Goal: Task Accomplishment & Management: Complete application form

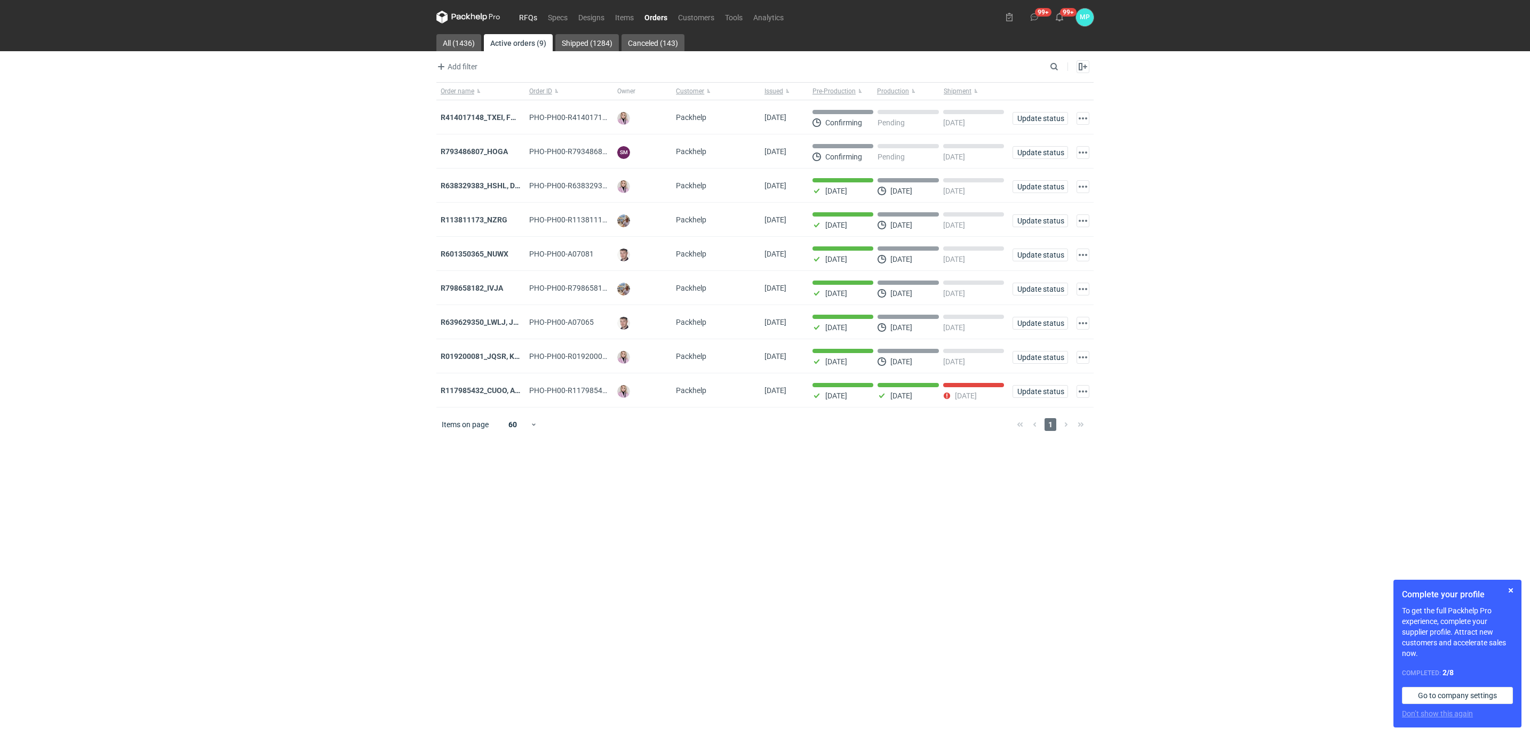
click at [522, 18] on link "RFQs" at bounding box center [528, 17] width 29 height 13
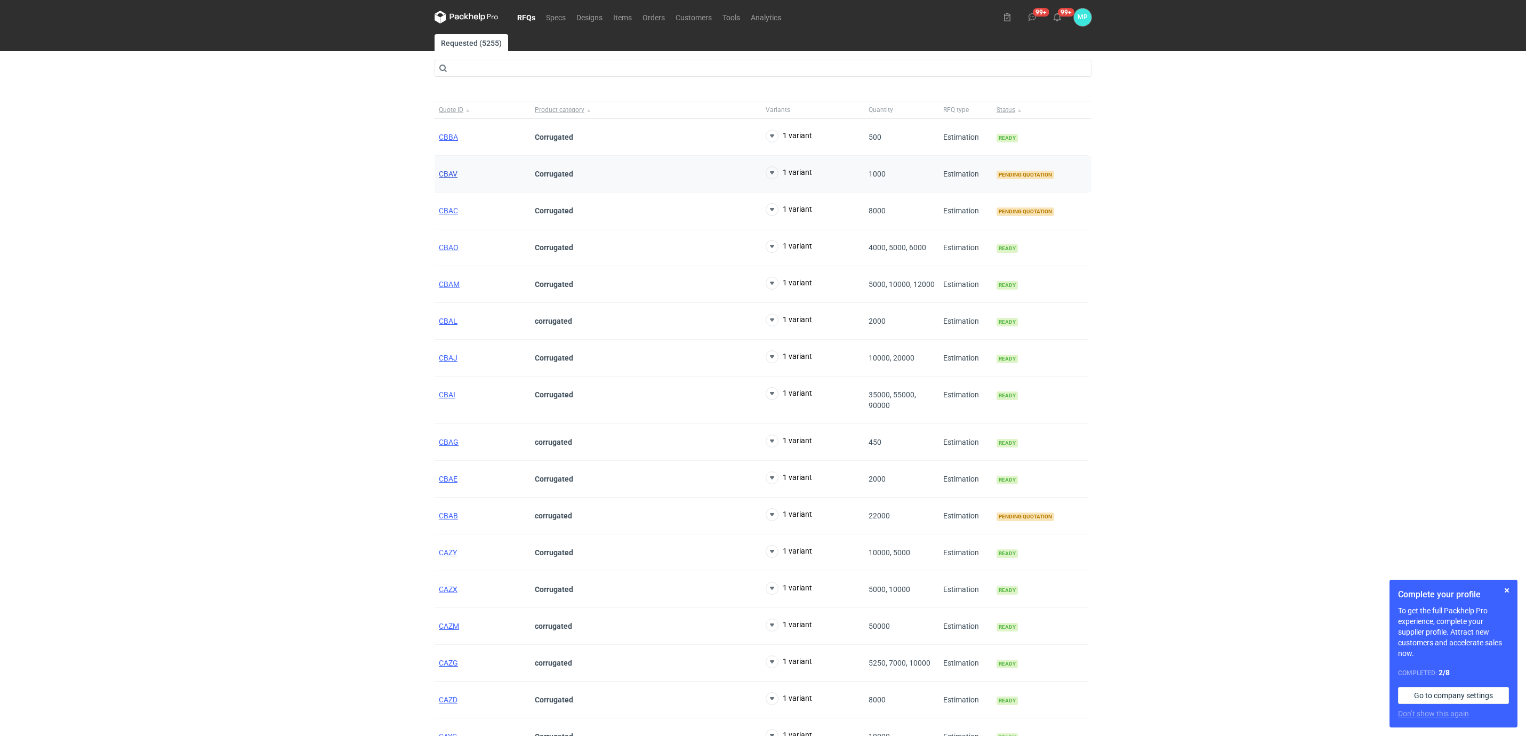
click at [448, 170] on span "CBAV" at bounding box center [448, 174] width 19 height 9
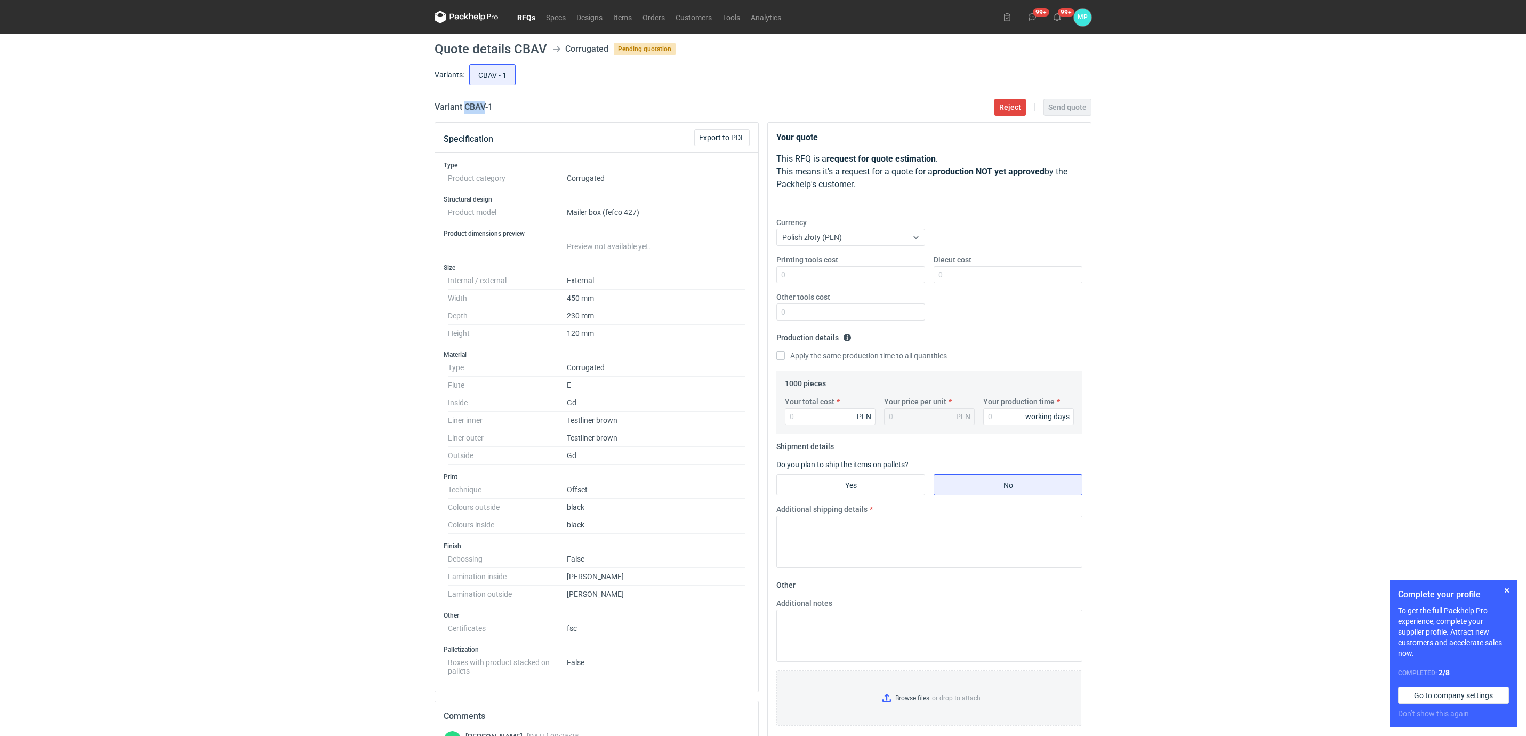
drag, startPoint x: 466, startPoint y: 107, endPoint x: 486, endPoint y: 109, distance: 20.3
click at [486, 109] on h2 "Variant CBAV - 1" at bounding box center [464, 107] width 58 height 13
copy h2 "CBAV"
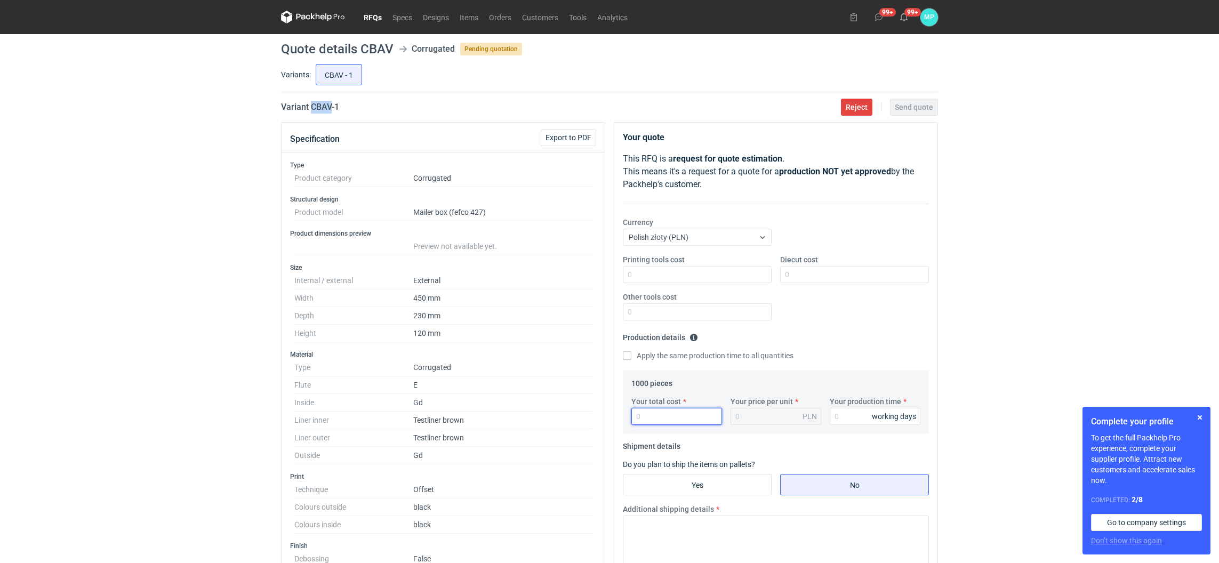
click at [641, 423] on input "Your total cost" at bounding box center [676, 416] width 91 height 17
paste input "14070"
type input "14070"
type input "14.07"
type input "14070"
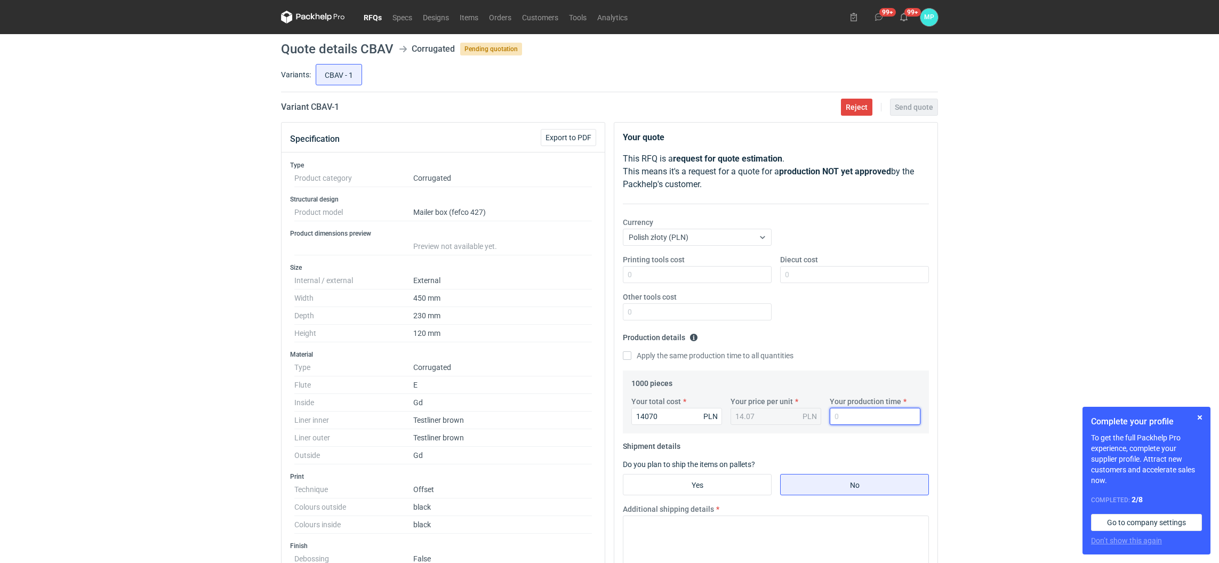
click at [844, 418] on input "Your production time" at bounding box center [875, 416] width 91 height 17
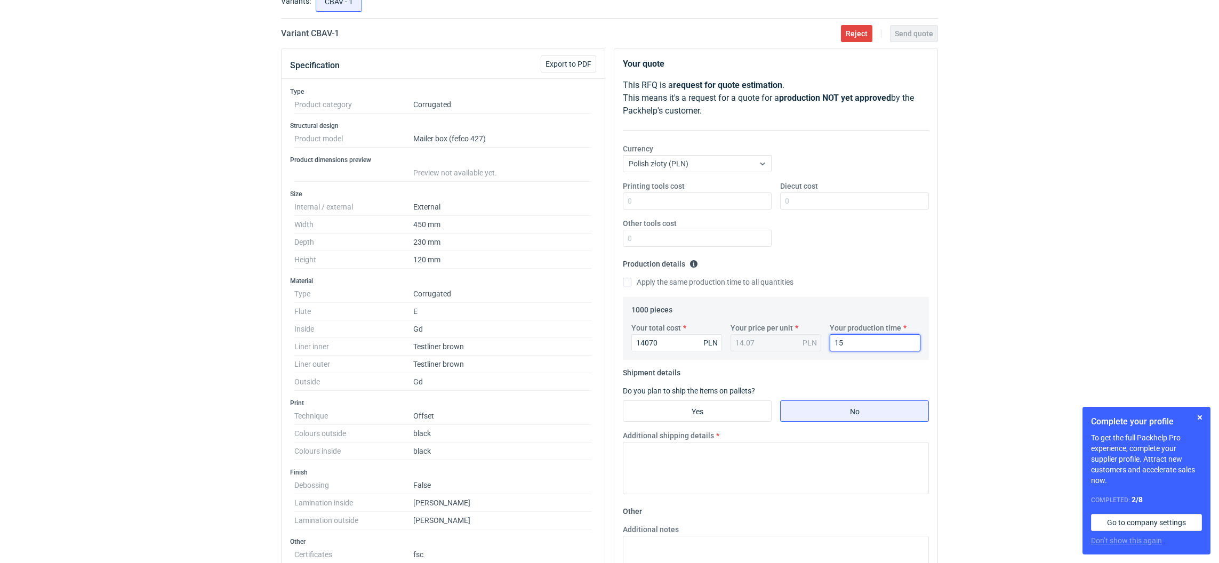
scroll to position [160, 0]
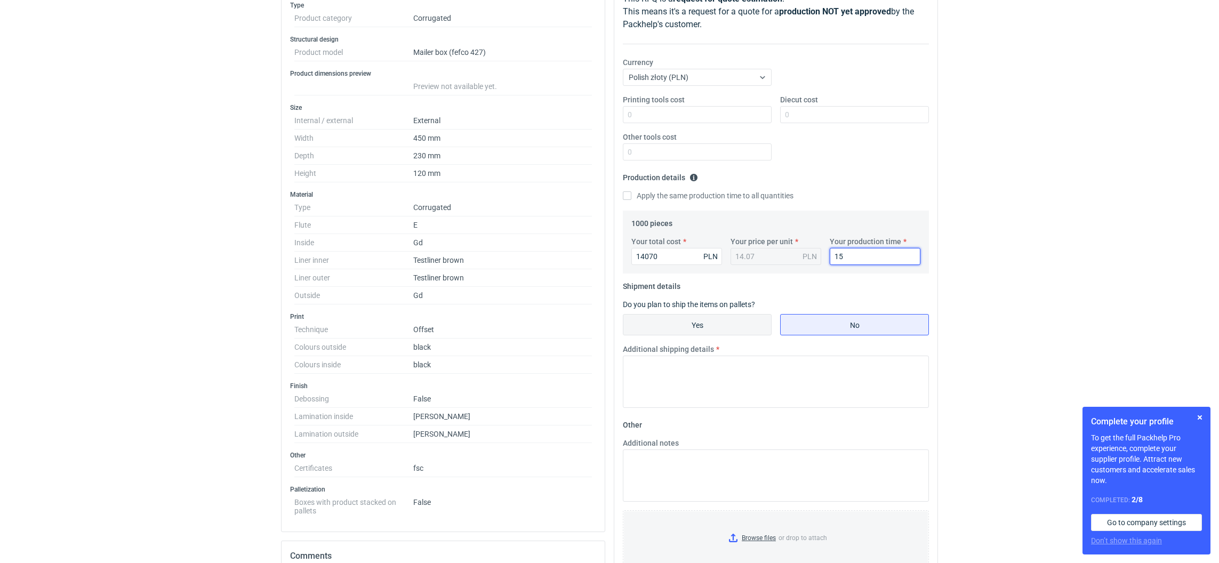
type input "15"
click at [706, 330] on input "Yes" at bounding box center [697, 325] width 148 height 20
radio input "true"
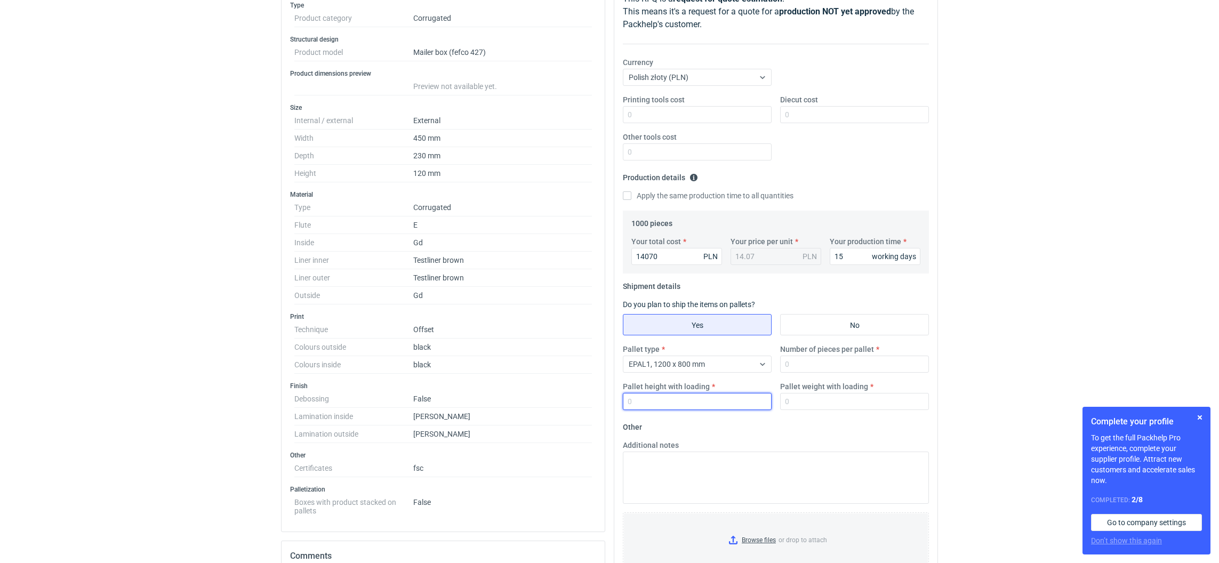
click at [695, 396] on input "Pallet height with loading" at bounding box center [697, 401] width 149 height 17
type input "1800"
click at [782, 365] on input "Number of pieces per pallet" at bounding box center [854, 364] width 149 height 17
click at [780, 120] on input "Diecut cost" at bounding box center [854, 114] width 149 height 17
type input "1820"
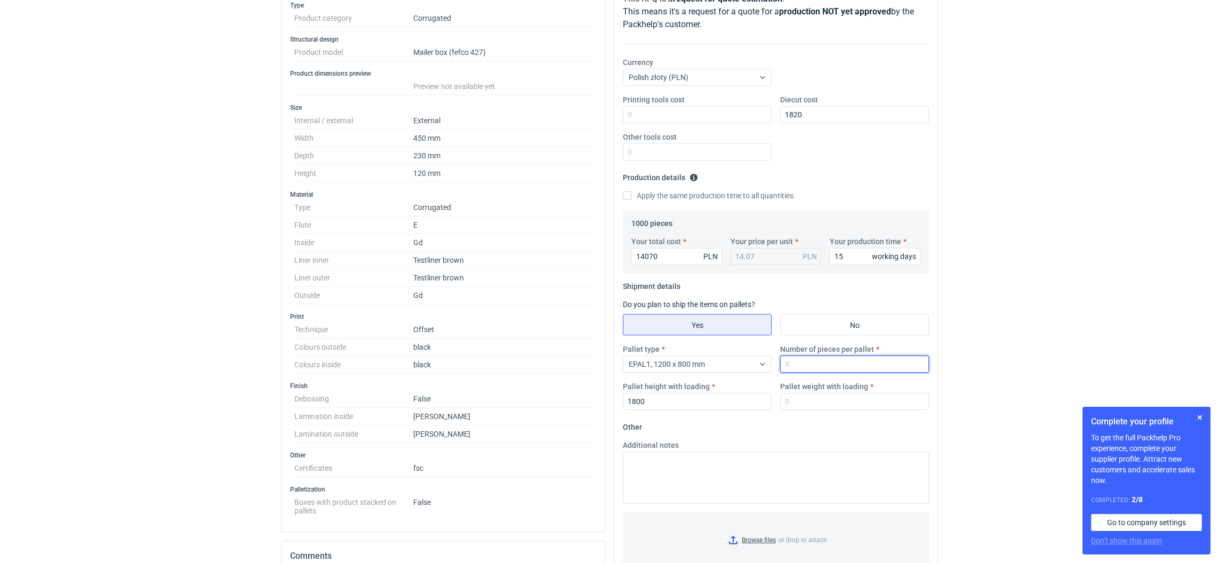
click at [817, 361] on input "Number of pieces per pallet" at bounding box center [854, 364] width 149 height 17
type input "630"
click at [806, 401] on input "Pallet weight with loading" at bounding box center [854, 401] width 149 height 17
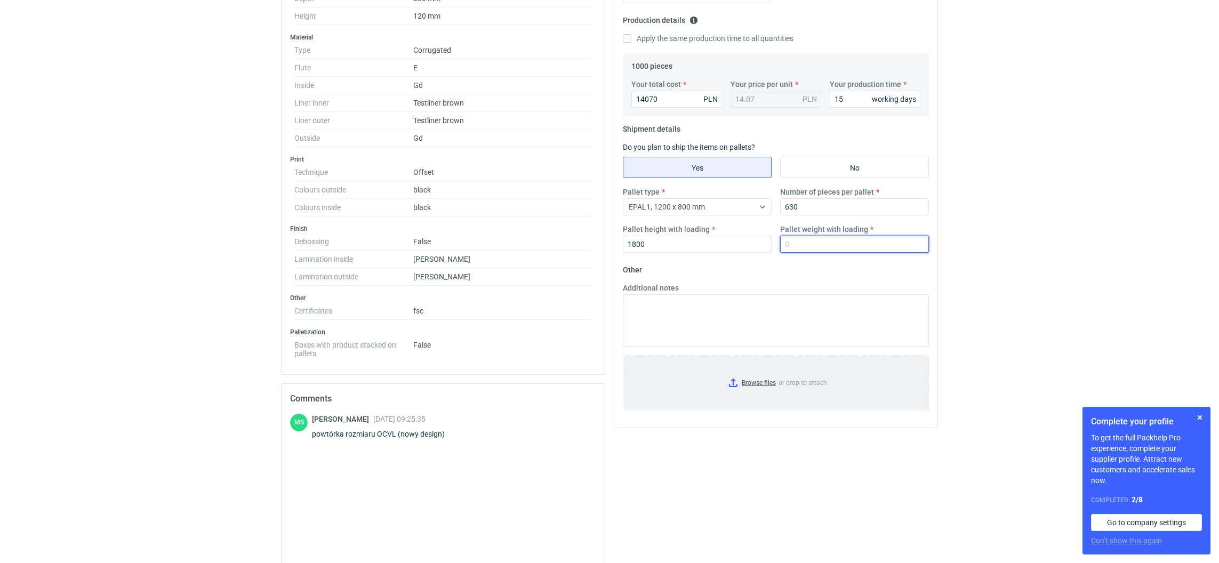
scroll to position [320, 0]
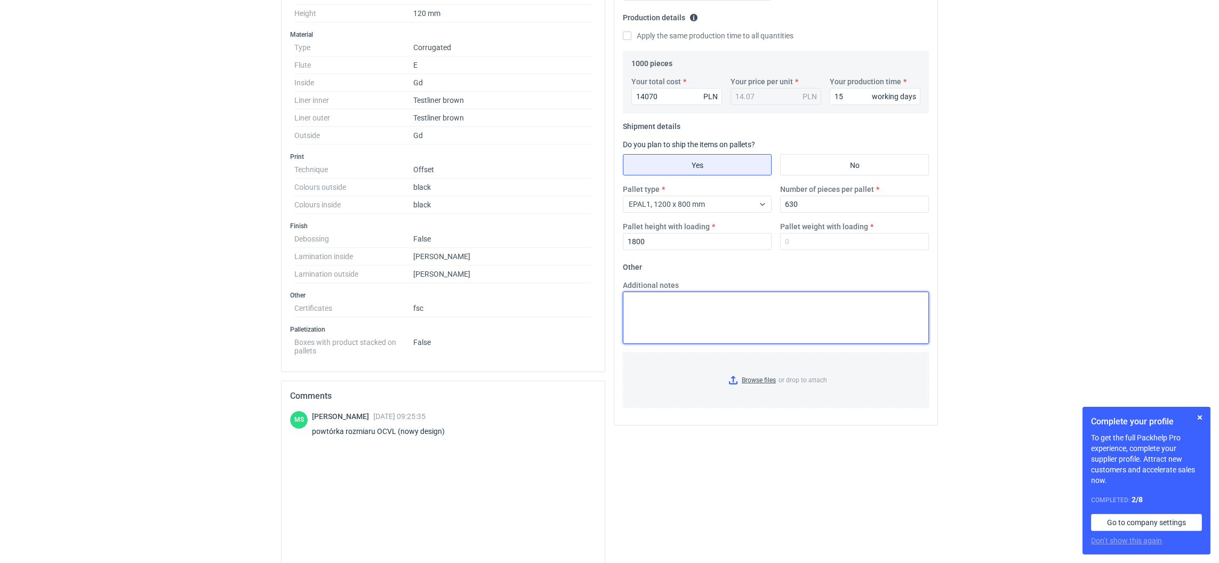
click at [735, 314] on textarea "Additional notes" at bounding box center [776, 318] width 306 height 52
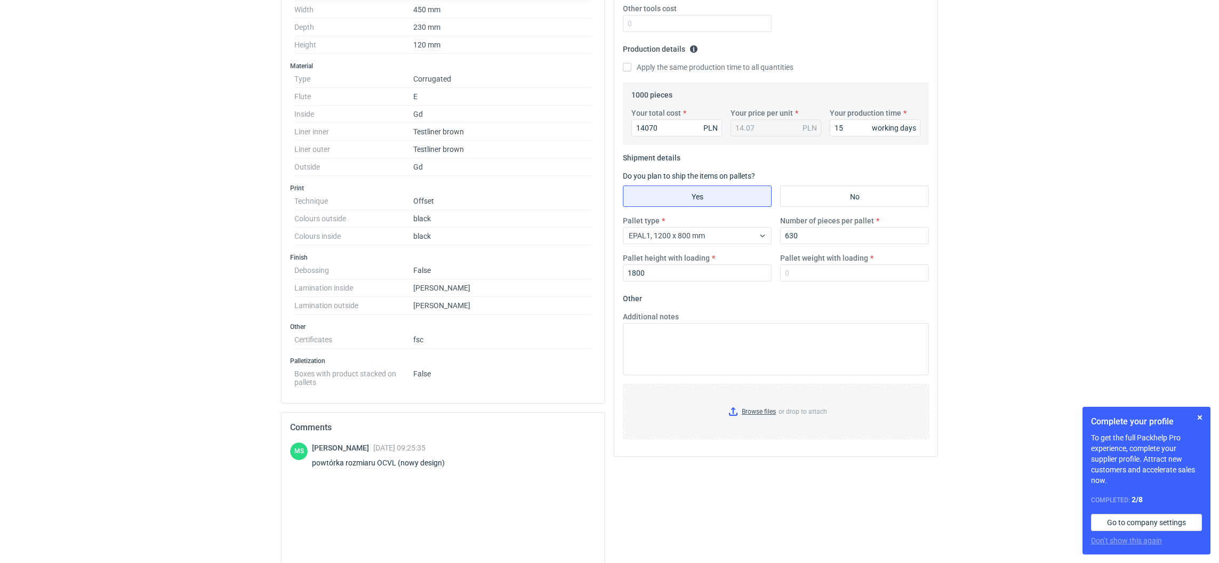
scroll to position [239, 0]
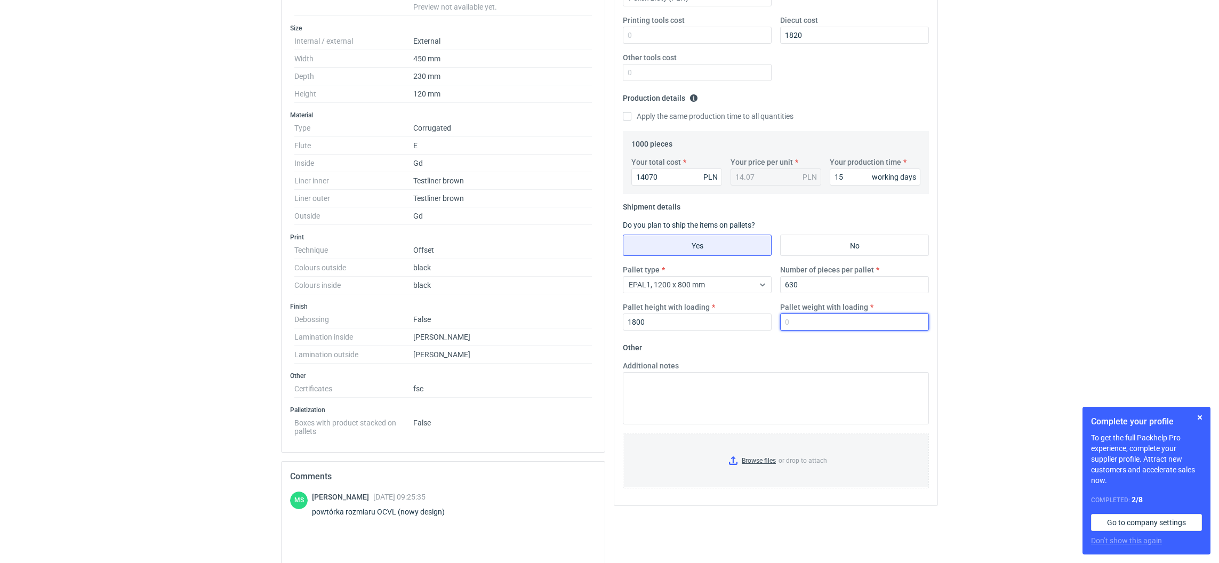
click at [830, 328] on input "Pallet weight with loading" at bounding box center [854, 322] width 149 height 17
type input "400"
drag, startPoint x: 807, startPoint y: 37, endPoint x: 783, endPoint y: 33, distance: 24.3
click at [785, 34] on input "1820" at bounding box center [854, 35] width 149 height 17
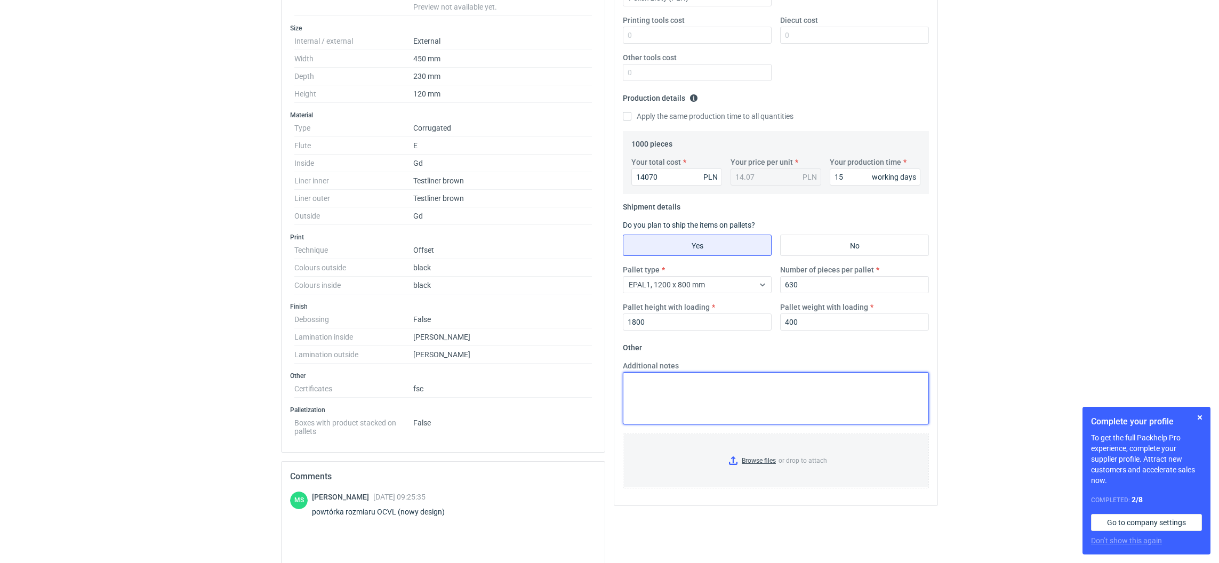
click at [865, 406] on textarea "Additional notes" at bounding box center [776, 398] width 306 height 52
click at [730, 465] on input "Browse files or drop to attach" at bounding box center [776, 460] width 304 height 53
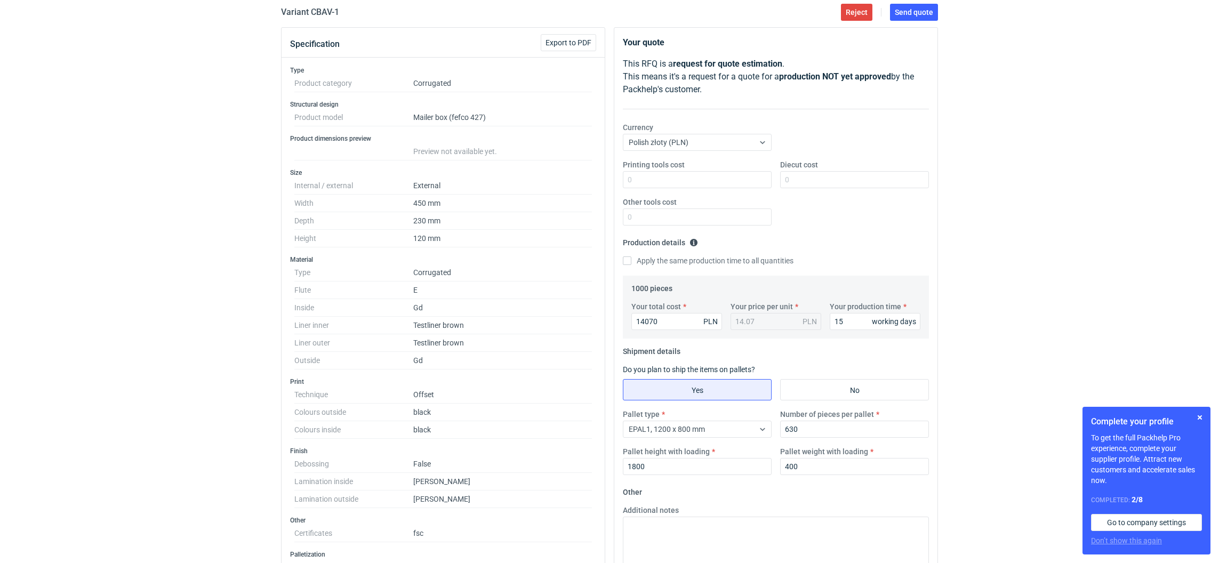
scroll to position [0, 0]
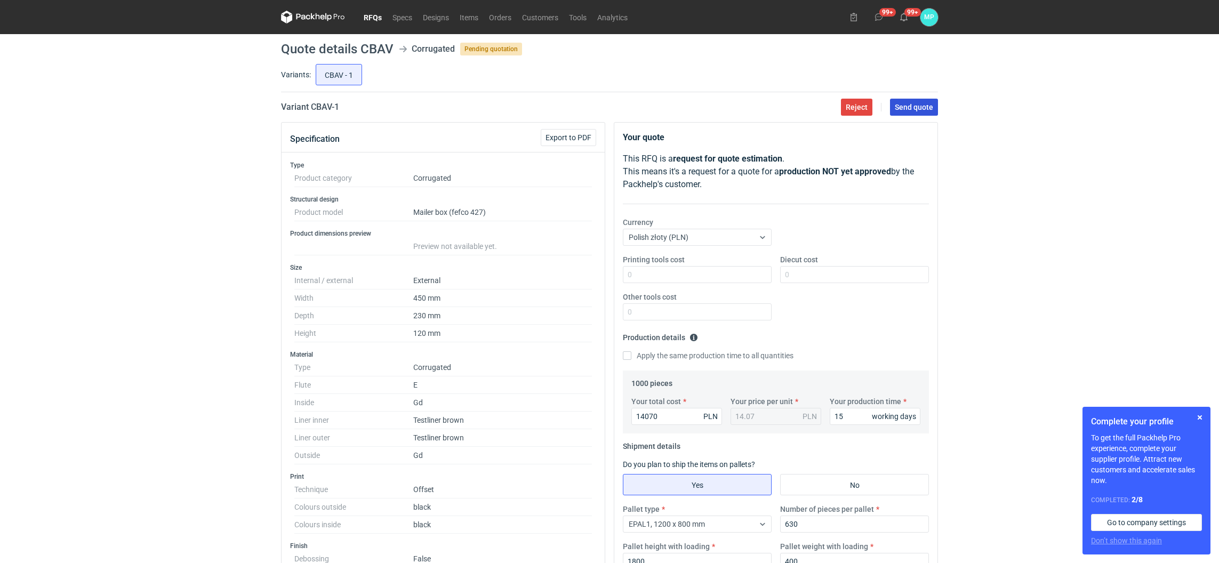
click at [900, 111] on button "Send quote" at bounding box center [914, 107] width 48 height 17
